Goal: Transaction & Acquisition: Obtain resource

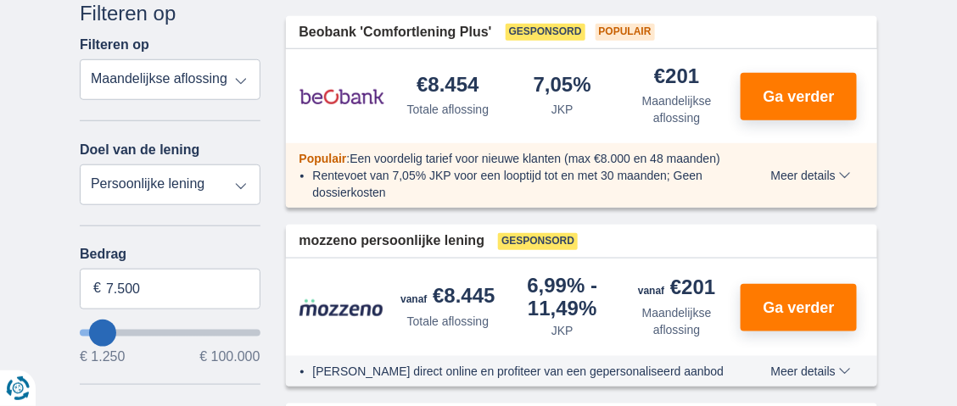
scroll to position [309, 0]
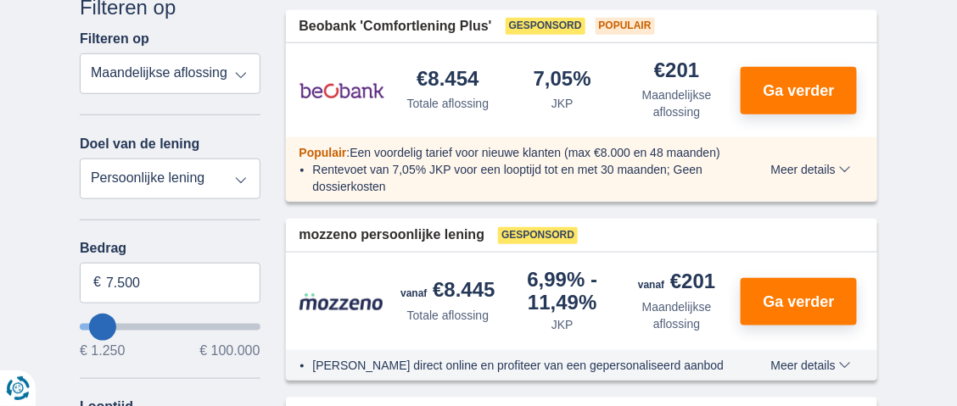
type input "20250"
type input "20.250"
select select "120"
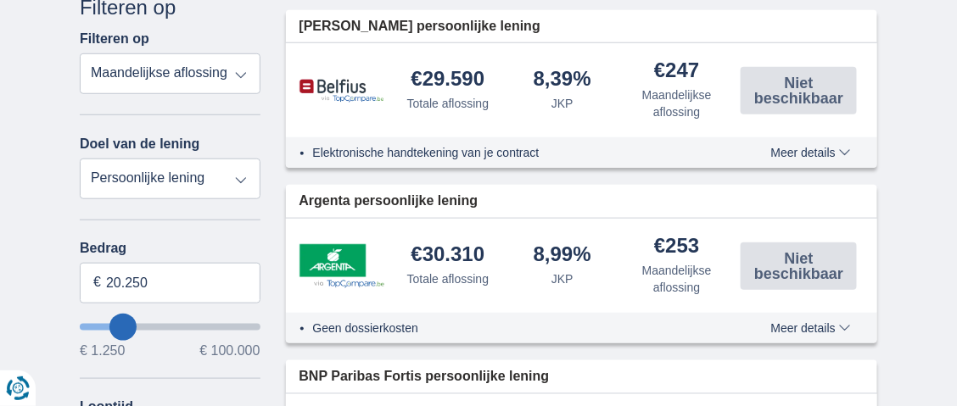
click at [518, 152] on li "Elektronische handtekening van je contract" at bounding box center [524, 152] width 422 height 17
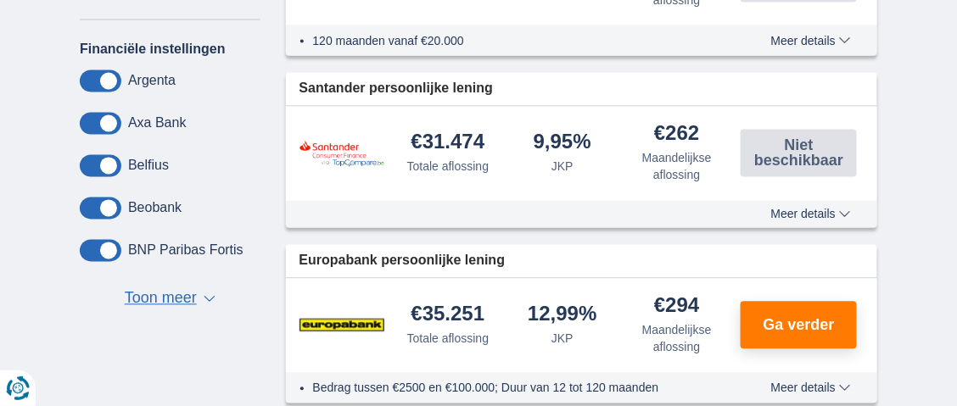
scroll to position [777, 0]
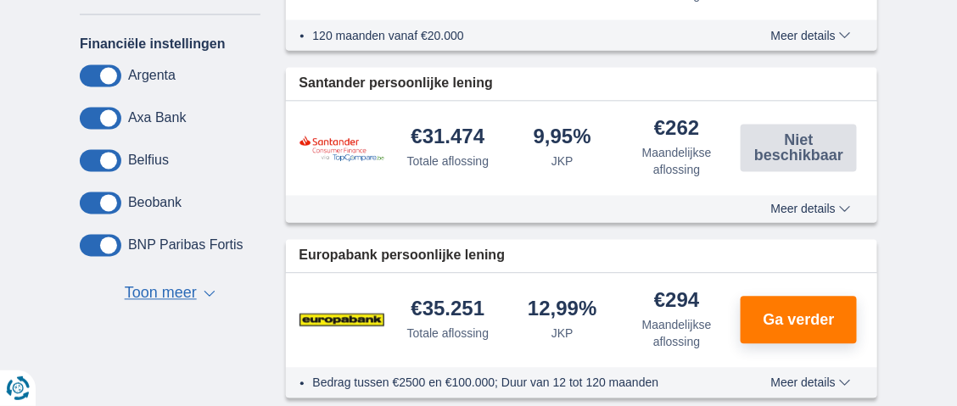
click at [589, 159] on div "9,95% JKP" at bounding box center [562, 148] width 115 height 43
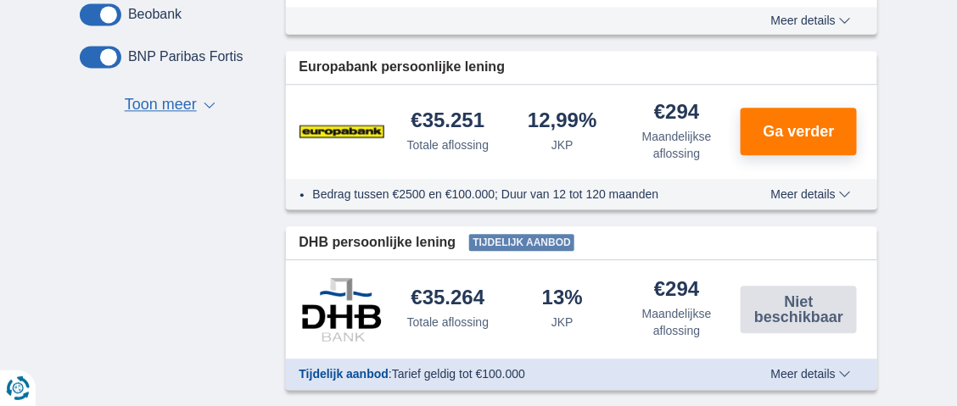
scroll to position [969, 0]
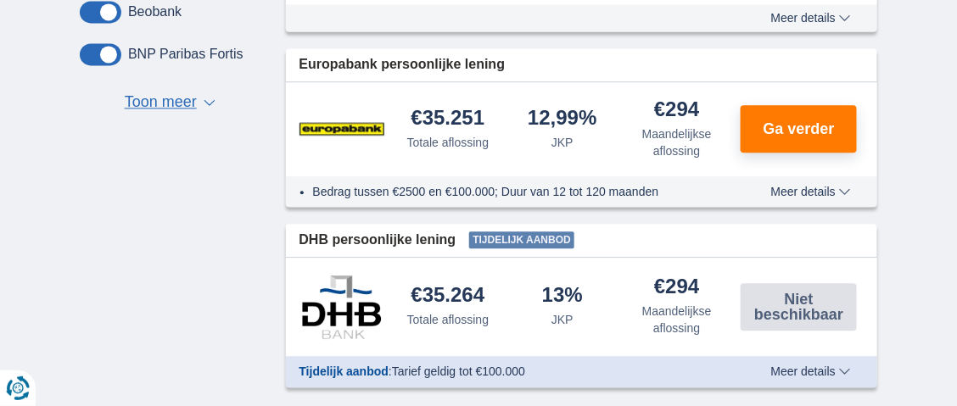
drag, startPoint x: 643, startPoint y: 280, endPoint x: 113, endPoint y: 172, distance: 541.2
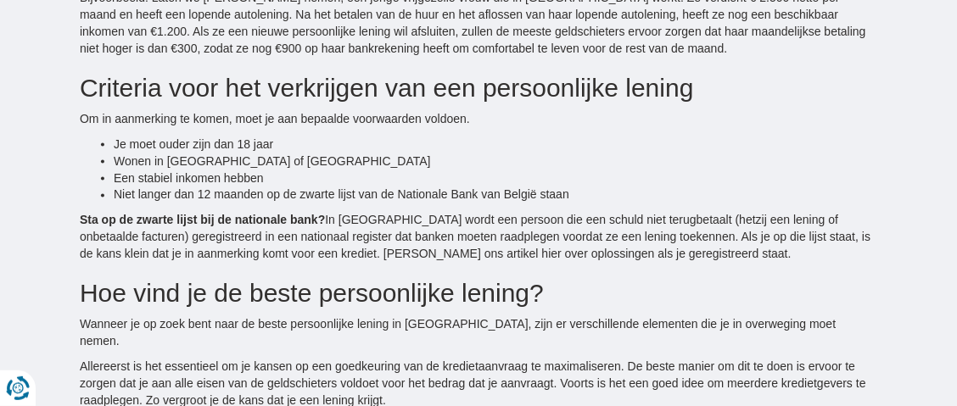
scroll to position [2332, 0]
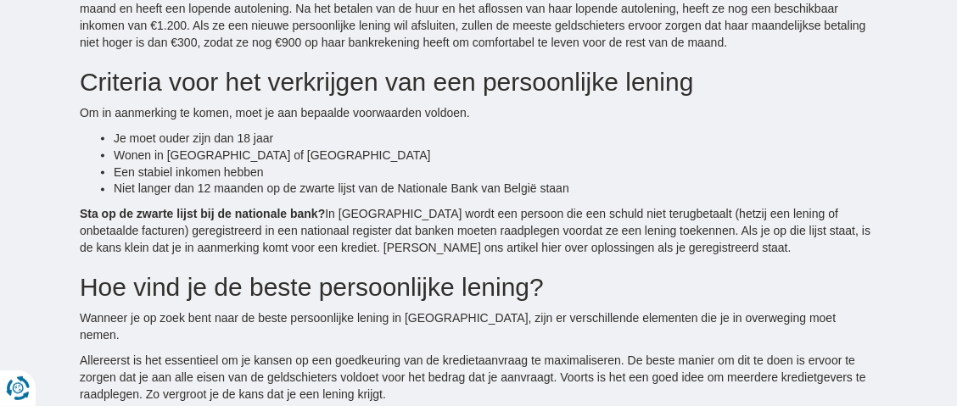
click at [258, 218] on strong "Sta op de zwarte lijst bij de nationale bank?" at bounding box center [202, 215] width 245 height 14
click at [359, 317] on p "Wanneer je op zoek bent naar de beste persoonlijke lening in [GEOGRAPHIC_DATA],…" at bounding box center [479, 328] width 798 height 34
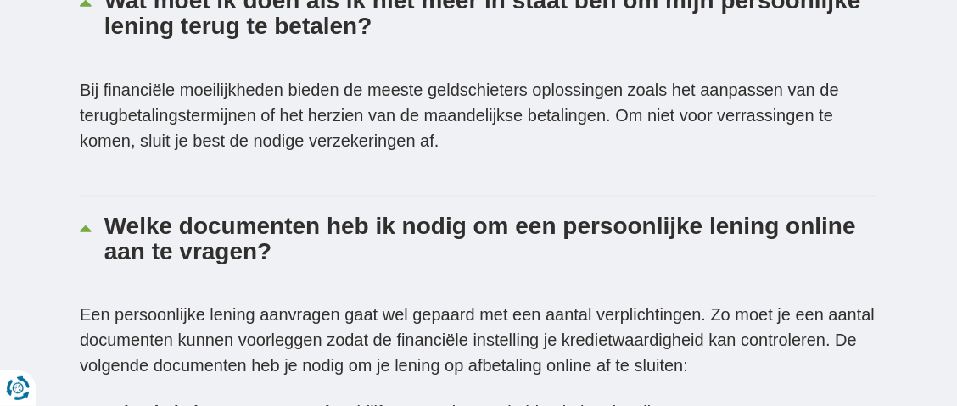
scroll to position [3912, 0]
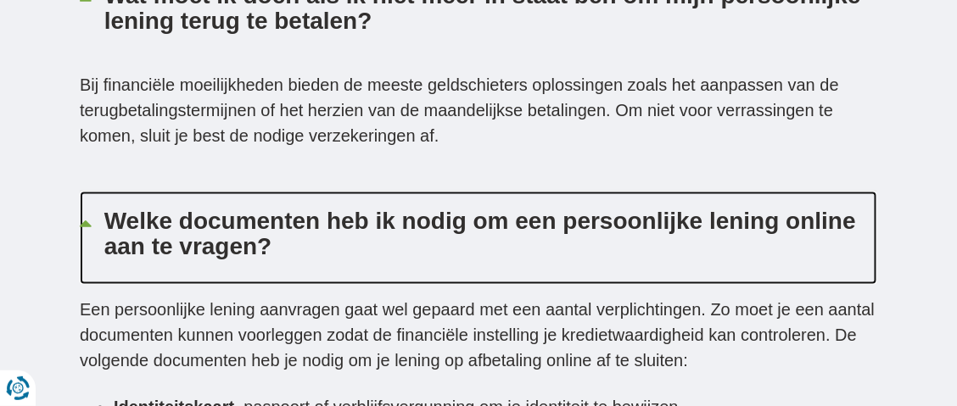
click at [552, 209] on p "Welke documenten heb ik nodig om een persoonlijke lening online aan te vragen?" at bounding box center [490, 234] width 773 height 51
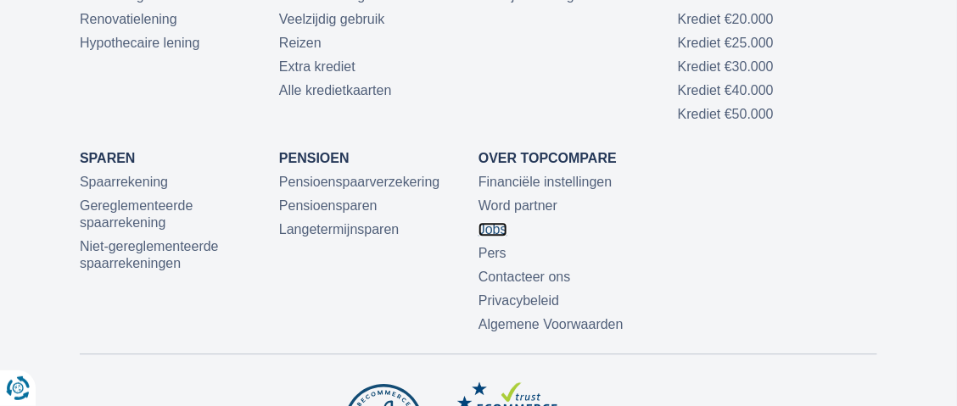
click at [488, 222] on link "Jobs" at bounding box center [493, 229] width 29 height 14
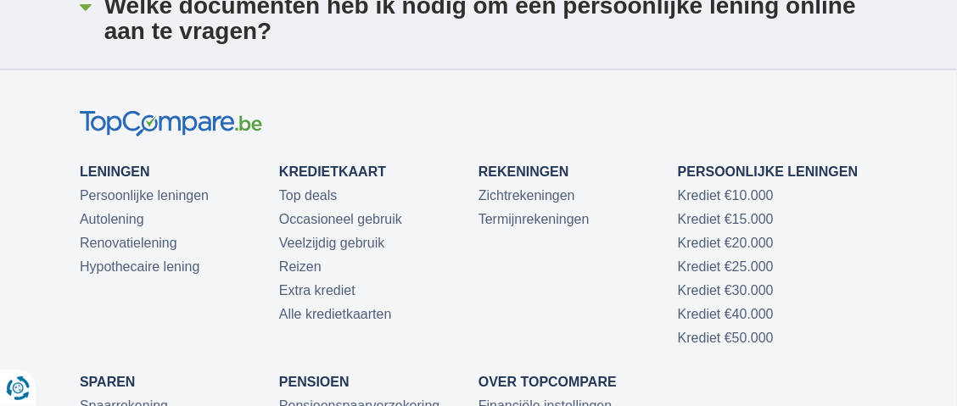
scroll to position [4114, 0]
